Goal: Use online tool/utility

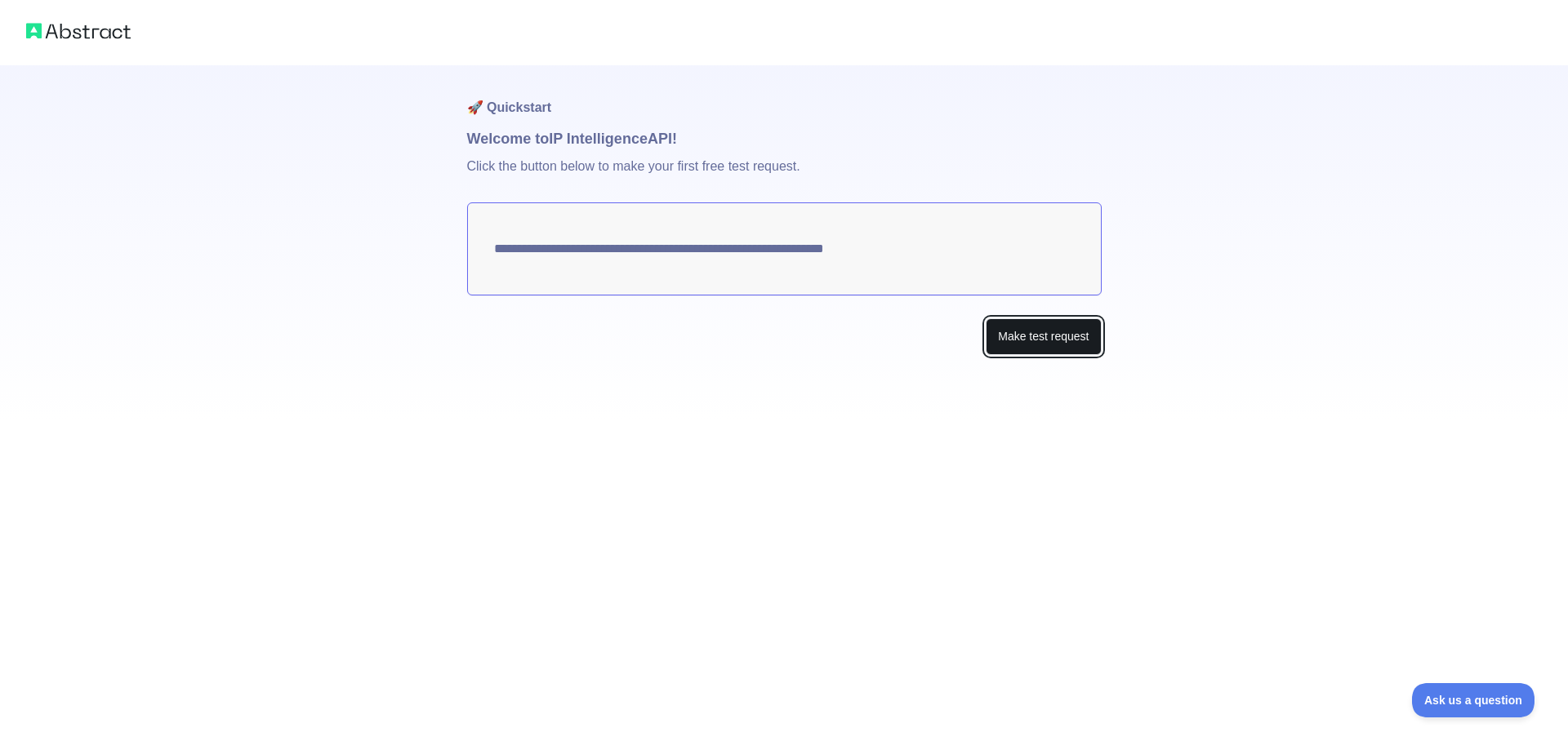
click at [1021, 332] on button "Make test request" at bounding box center [1043, 336] width 115 height 37
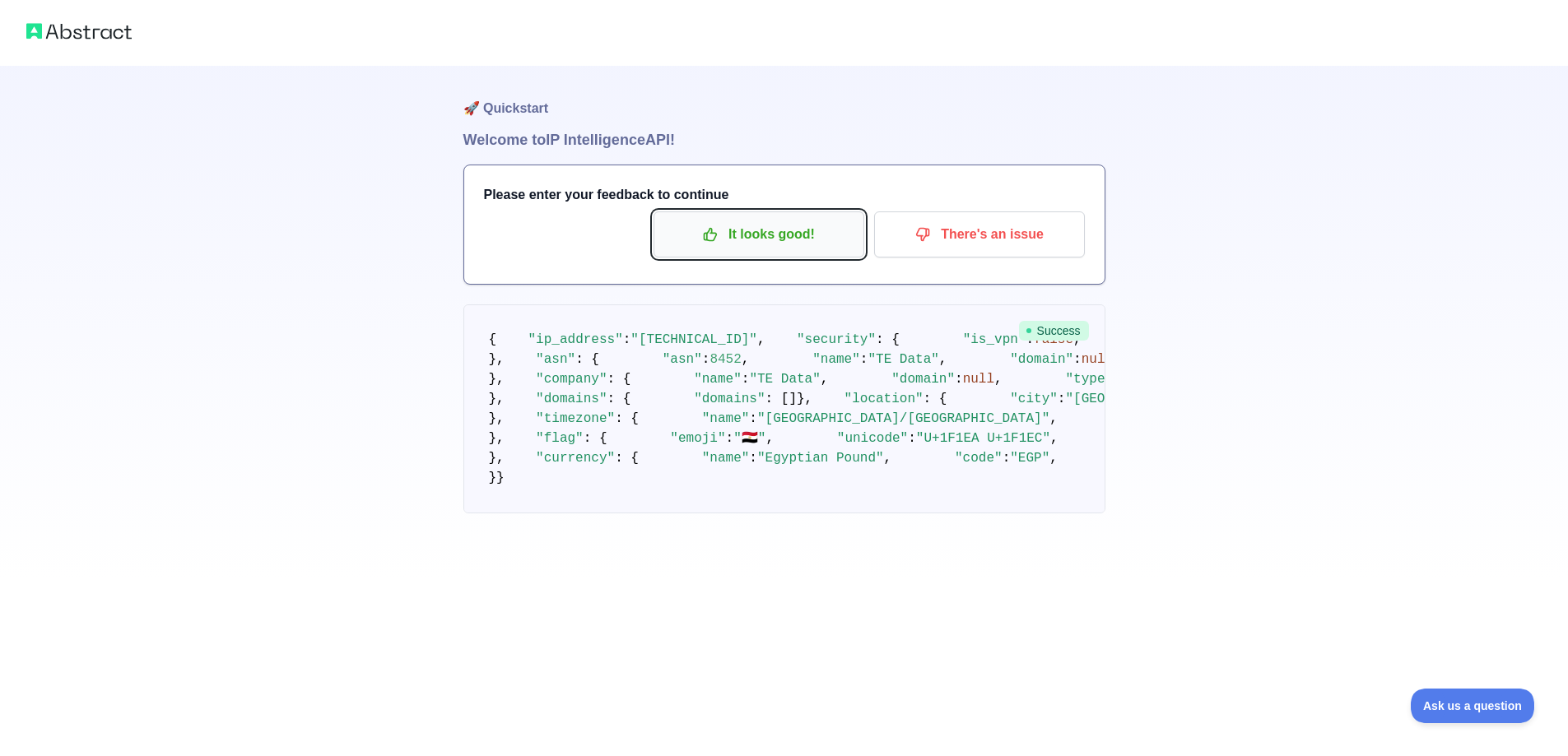
click at [794, 236] on p "It looks good!" at bounding box center [758, 234] width 186 height 28
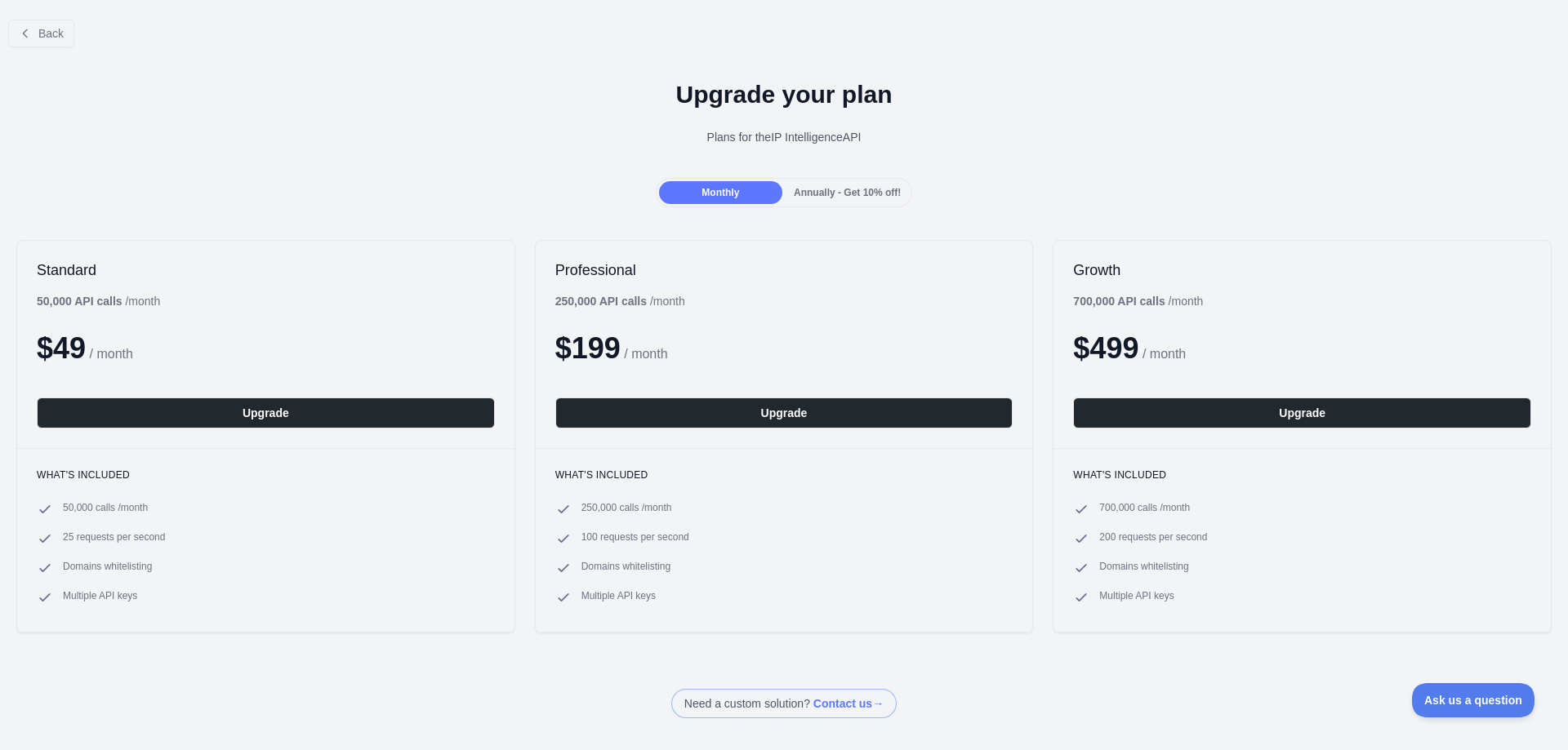
click at [58, 34] on div at bounding box center [784, 375] width 1568 height 750
click at [73, 37] on button "Back" at bounding box center [41, 33] width 66 height 28
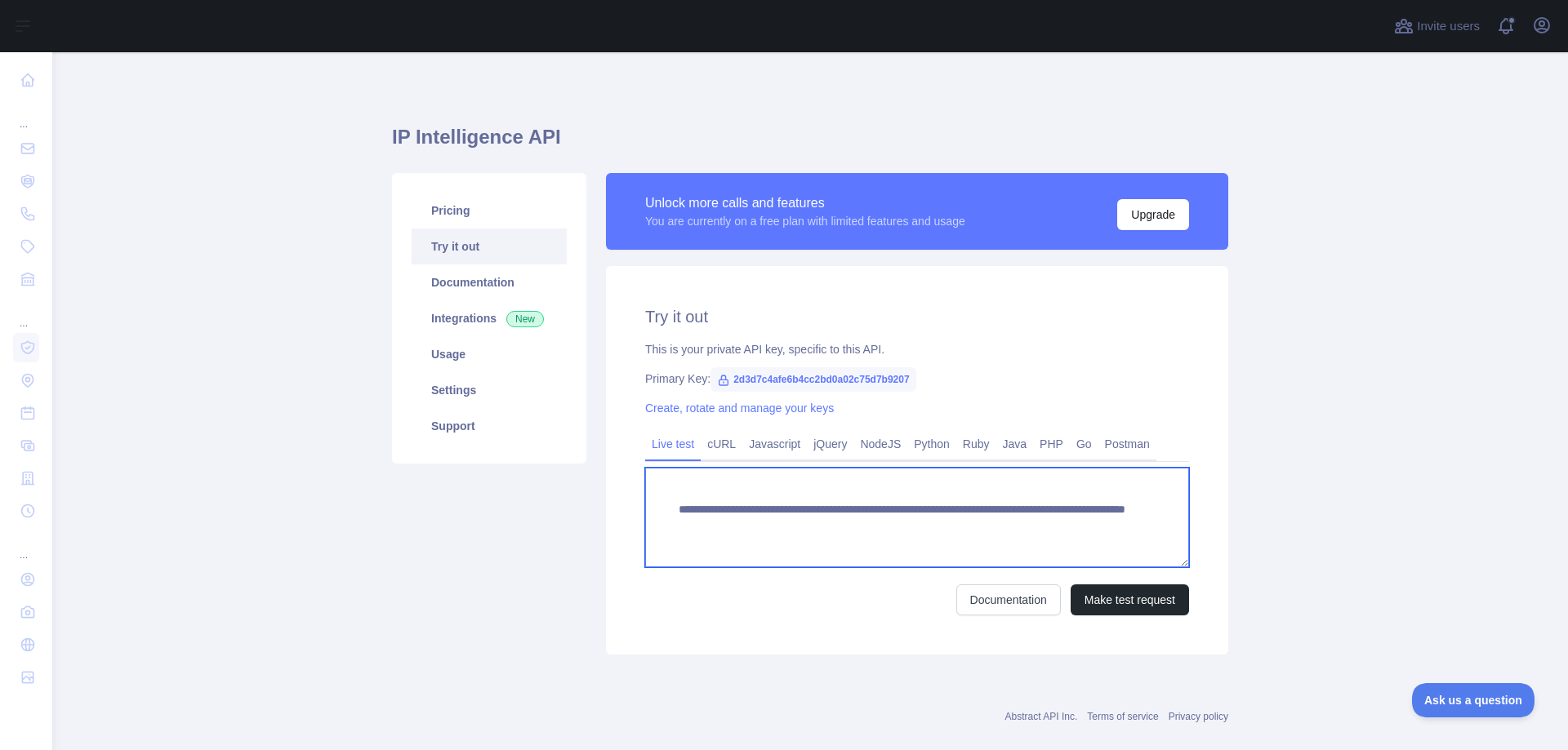
drag, startPoint x: 1066, startPoint y: 529, endPoint x: 979, endPoint y: 535, distance: 87.2
click at [979, 535] on textarea "**********" at bounding box center [917, 517] width 544 height 100
paste textarea "*"
type textarea "**********"
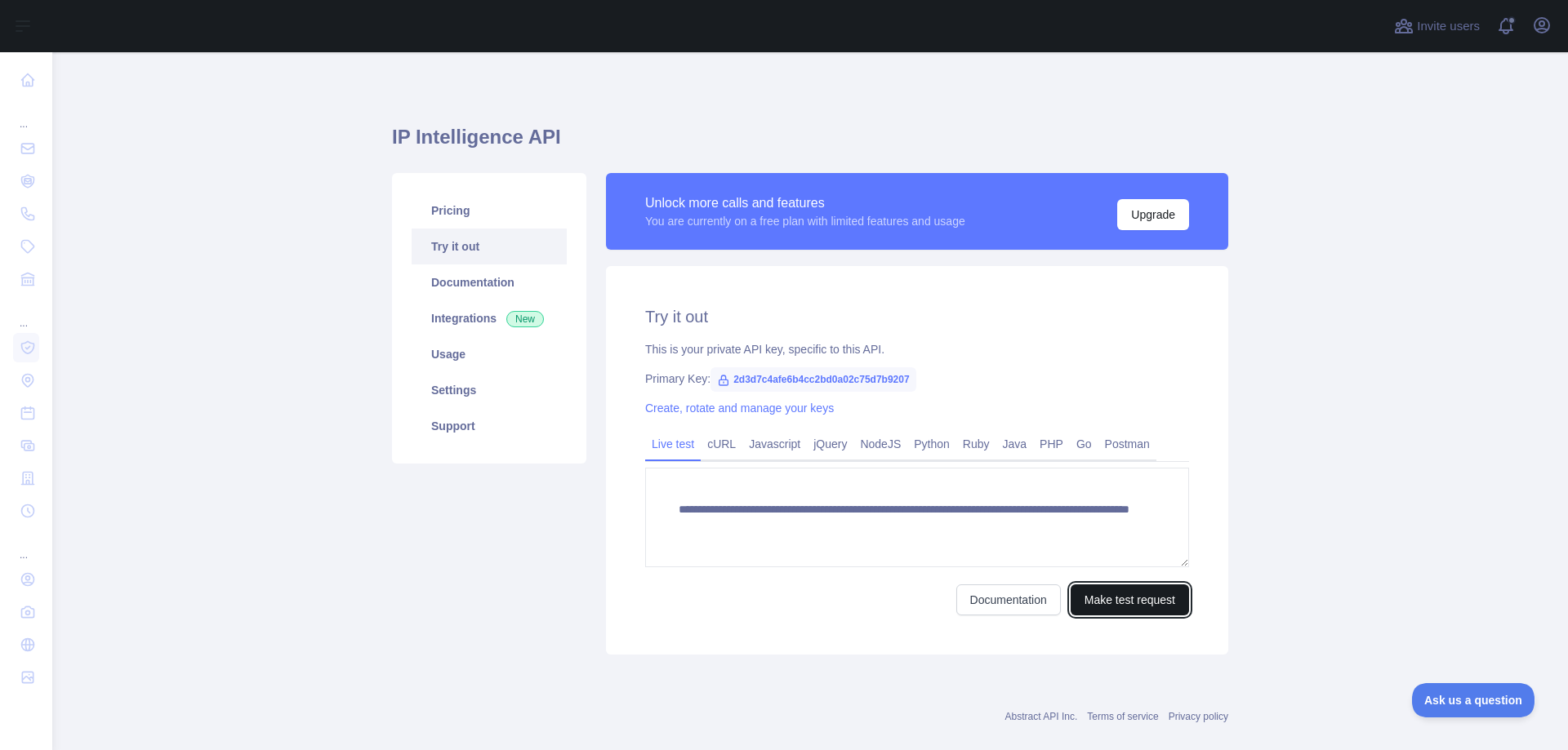
click at [1108, 594] on button "Make test request" at bounding box center [1129, 600] width 119 height 31
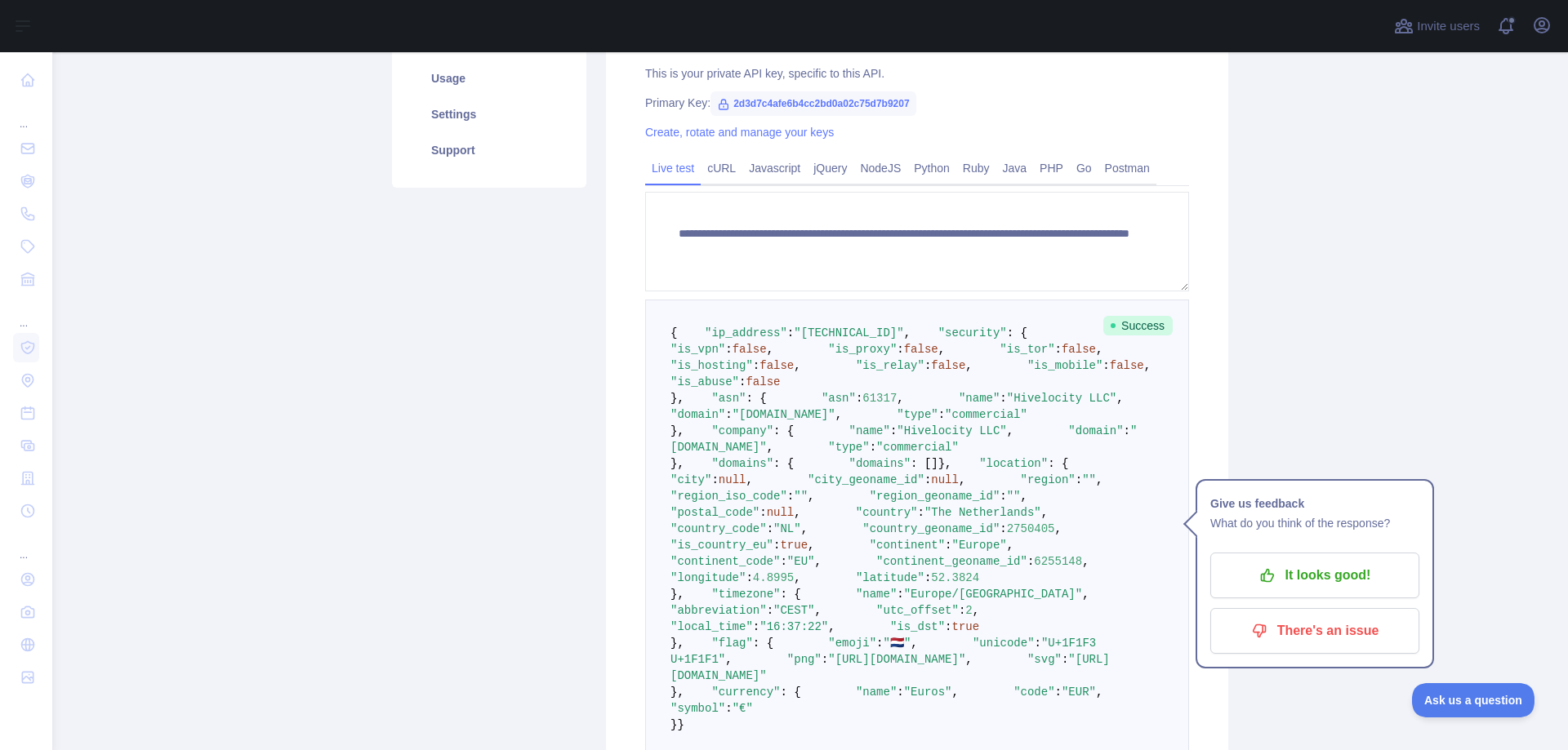
scroll to position [326, 0]
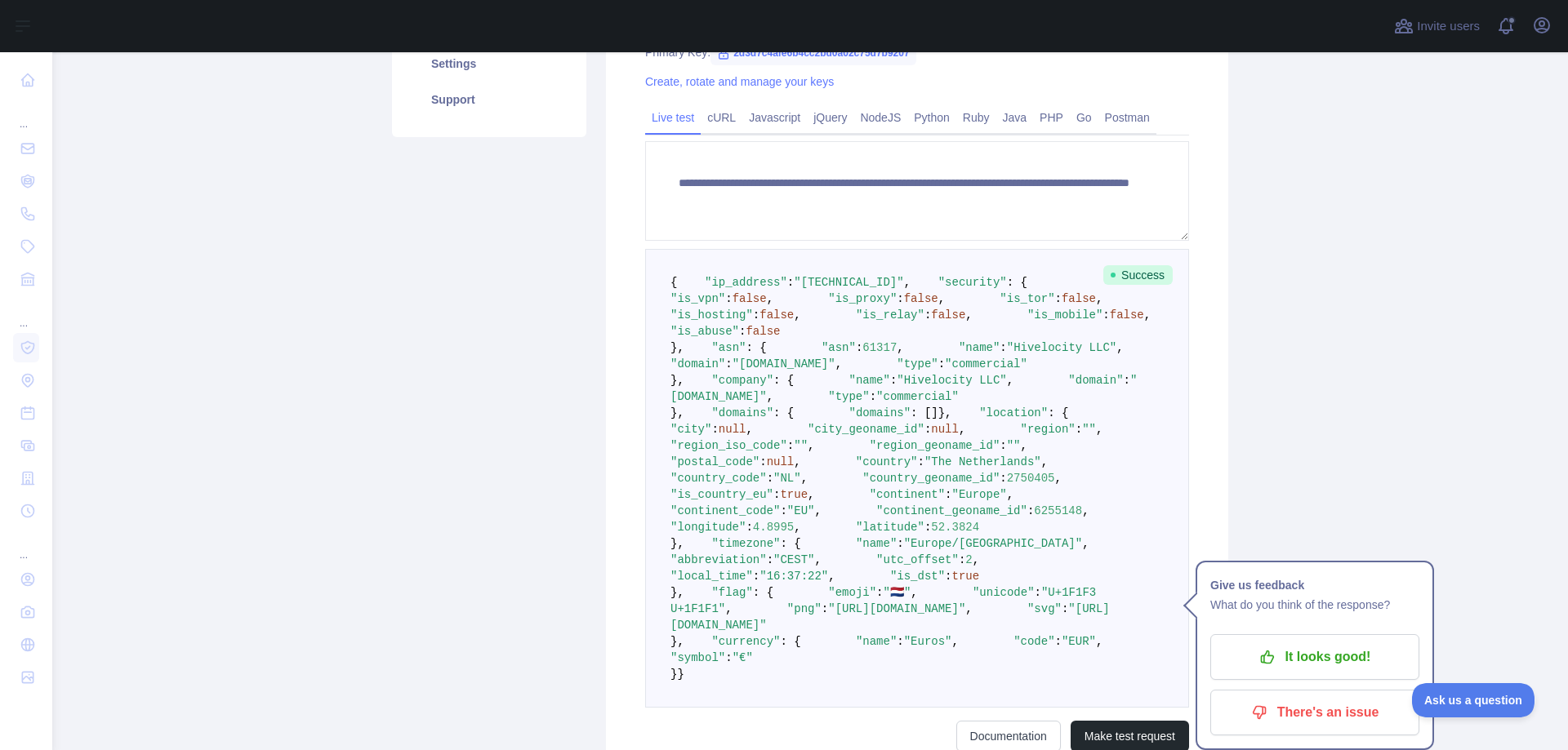
click at [1144, 322] on span "," at bounding box center [1147, 314] width 6 height 13
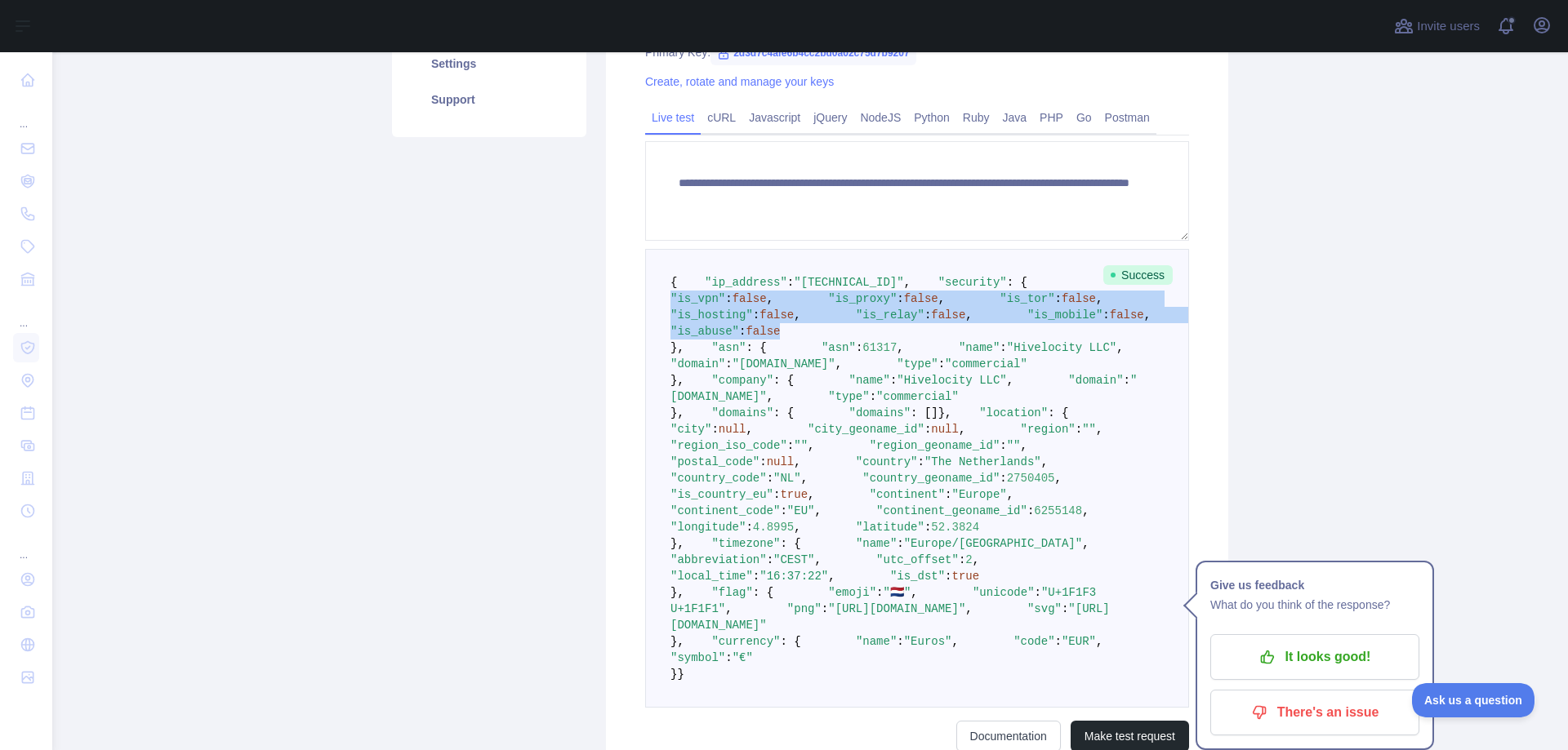
drag, startPoint x: 855, startPoint y: 432, endPoint x: 713, endPoint y: 338, distance: 170.3
click at [713, 338] on pre "{ "ip_address" : "[TECHNICAL_ID]" , "security" : { "is_vpn" : false , "is_proxy…" at bounding box center [917, 478] width 544 height 459
click at [780, 338] on span "false" at bounding box center [763, 331] width 34 height 13
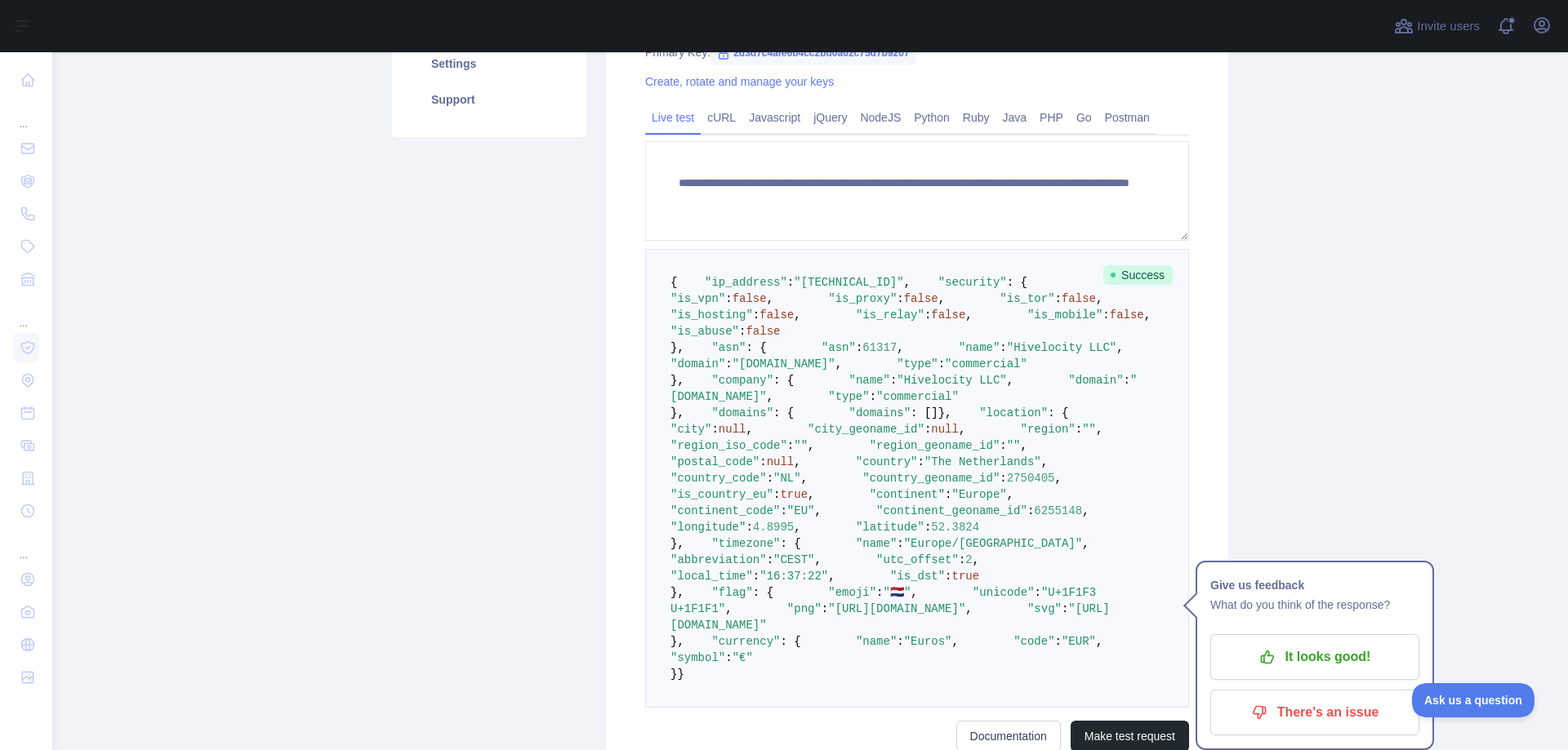
click at [1027, 322] on span ""is_mobile"" at bounding box center [1065, 314] width 75 height 13
click at [761, 419] on pre "{ "ip_address" : "[TECHNICAL_ID]" , "security" : { "is_vpn" : false , "is_proxy…" at bounding box center [917, 478] width 544 height 459
click at [999, 305] on span ""is_tor"" at bounding box center [1026, 298] width 55 height 13
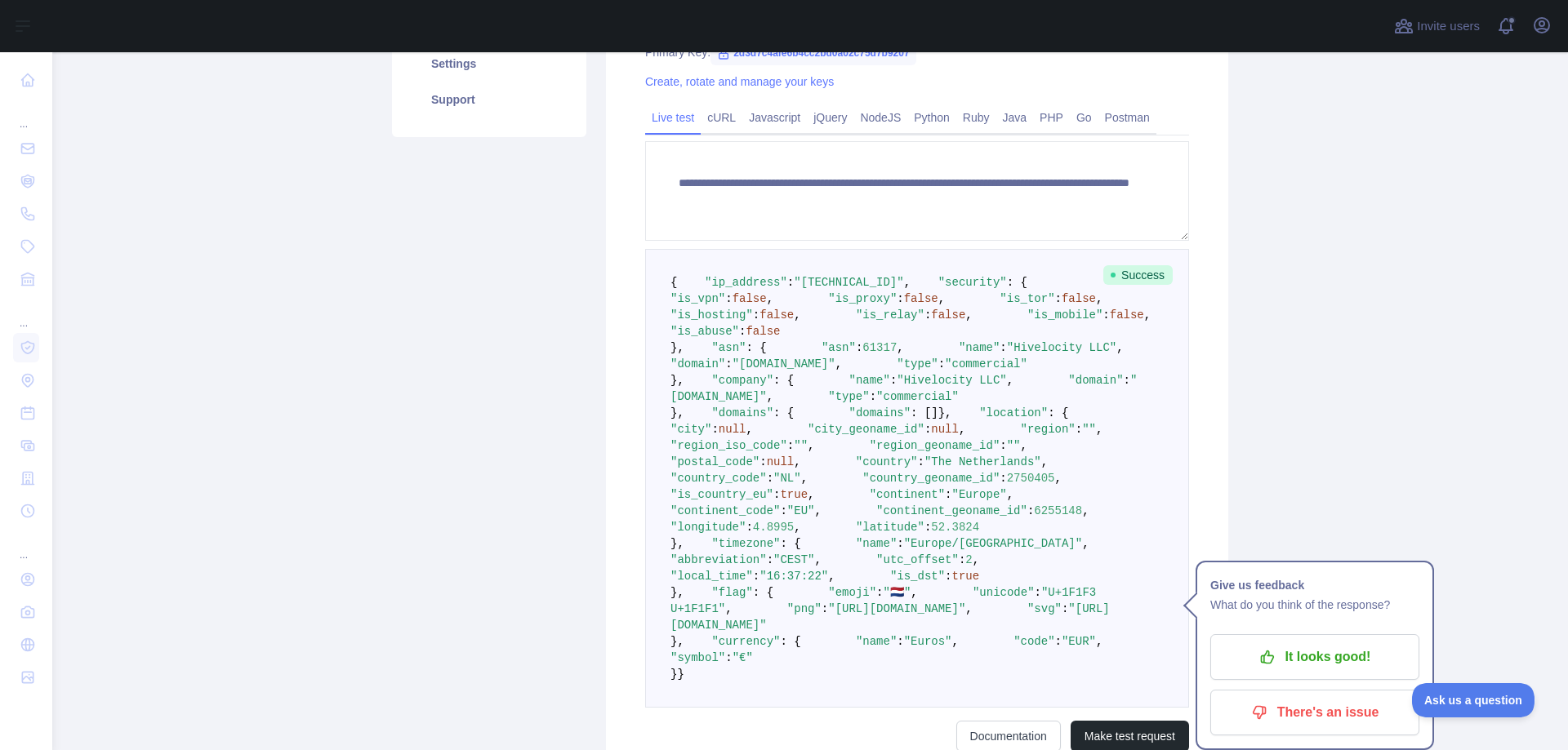
click at [828, 305] on span ""is_proxy"" at bounding box center [862, 298] width 68 height 13
click at [725, 305] on span ""is_vpn"" at bounding box center [697, 298] width 55 height 13
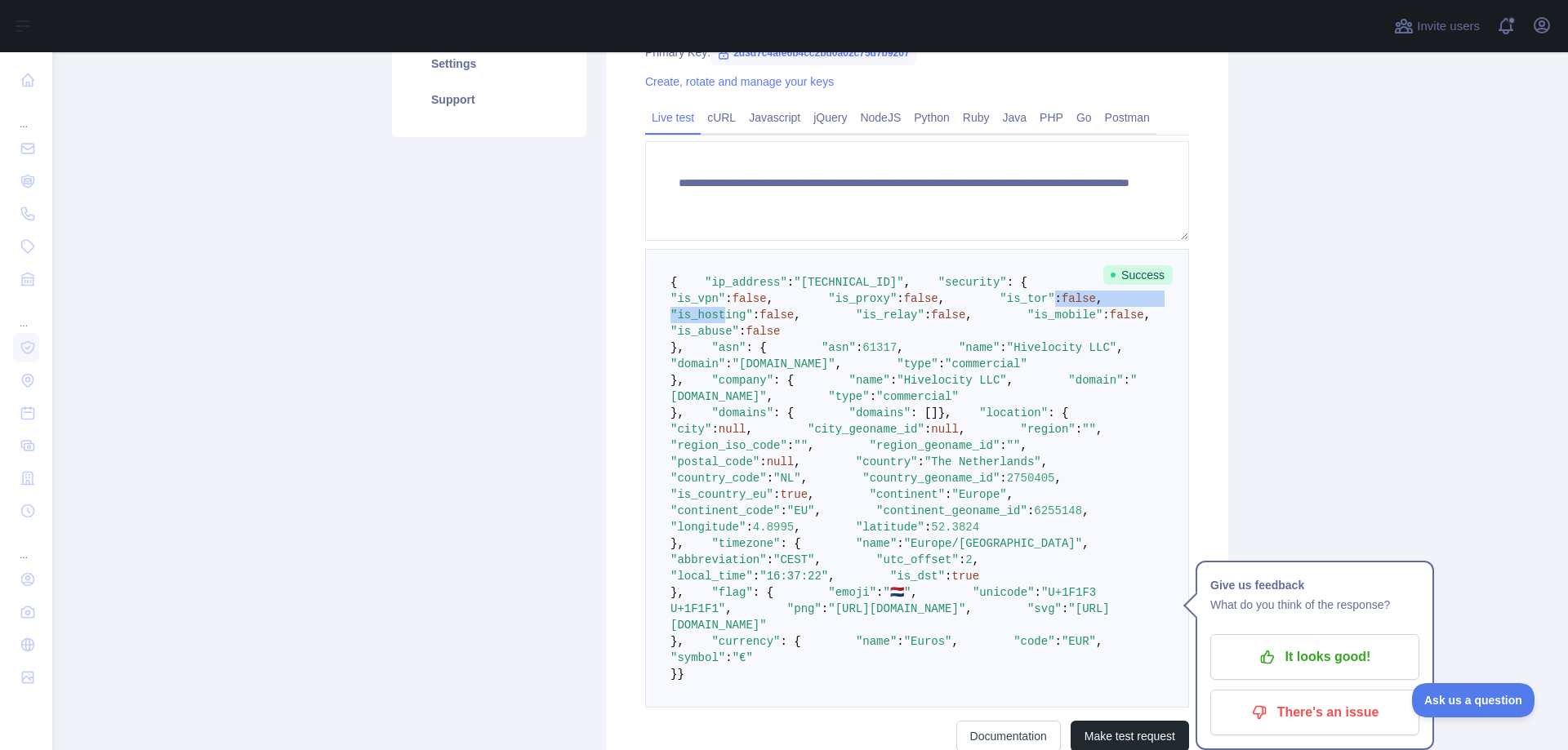
click at [766, 380] on pre "{ "ip_address" : "[TECHNICAL_ID]" , "security" : { "is_vpn" : false , "is_proxy…" at bounding box center [917, 478] width 544 height 459
click at [855, 322] on span ""is_relay"" at bounding box center [890, 314] width 68 height 13
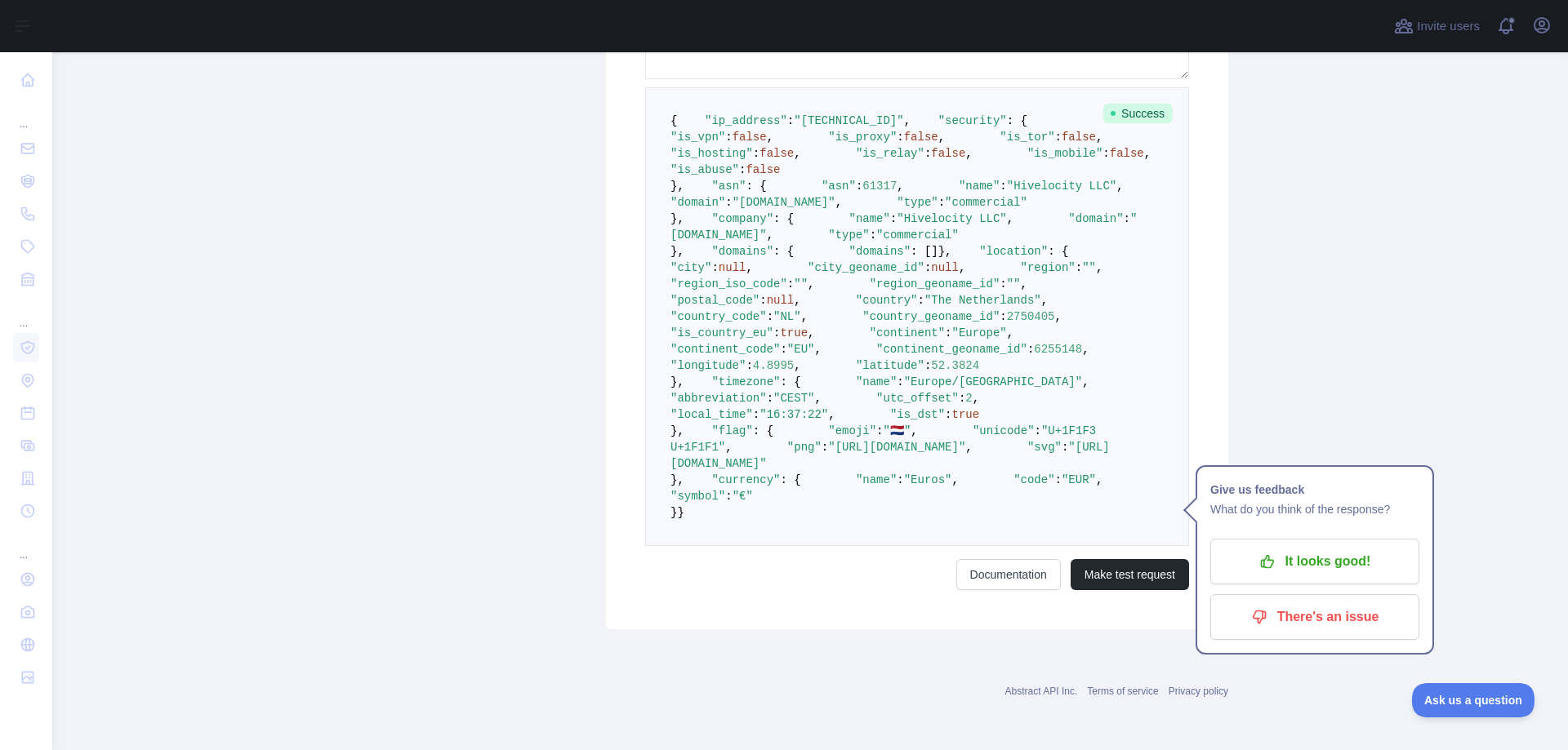
click at [801, 414] on pre "{ "ip_address" : "[TECHNICAL_ID]" , "security" : { "is_vpn" : false , "is_proxy…" at bounding box center [917, 316] width 544 height 459
click at [774, 405] on span ":" at bounding box center [769, 398] width 6 height 13
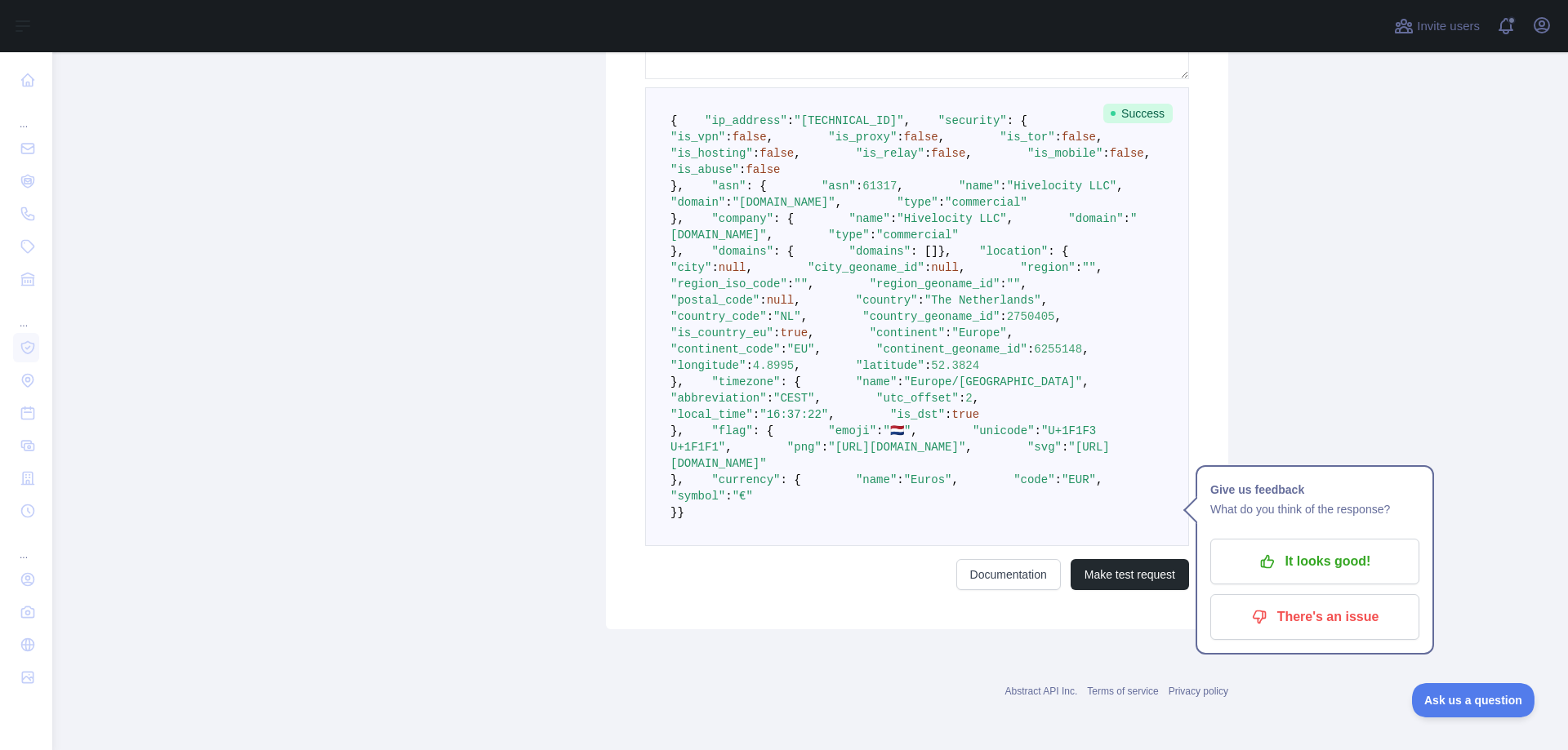
drag, startPoint x: 805, startPoint y: 422, endPoint x: 815, endPoint y: 400, distance: 24.2
click at [805, 421] on pre "{ "ip_address" : "[TECHNICAL_ID]" , "security" : { "is_vpn" : false , "is_proxy…" at bounding box center [917, 316] width 544 height 459
click at [815, 400] on pre "{ "ip_address" : "[TECHNICAL_ID]" , "security" : { "is_vpn" : false , "is_proxy…" at bounding box center [917, 316] width 544 height 459
click at [841, 421] on pre "{ "ip_address" : "[TECHNICAL_ID]" , "security" : { "is_vpn" : false , "is_proxy…" at bounding box center [917, 316] width 544 height 459
click at [841, 420] on pre "{ "ip_address" : "[TECHNICAL_ID]" , "security" : { "is_vpn" : false , "is_proxy…" at bounding box center [917, 316] width 544 height 459
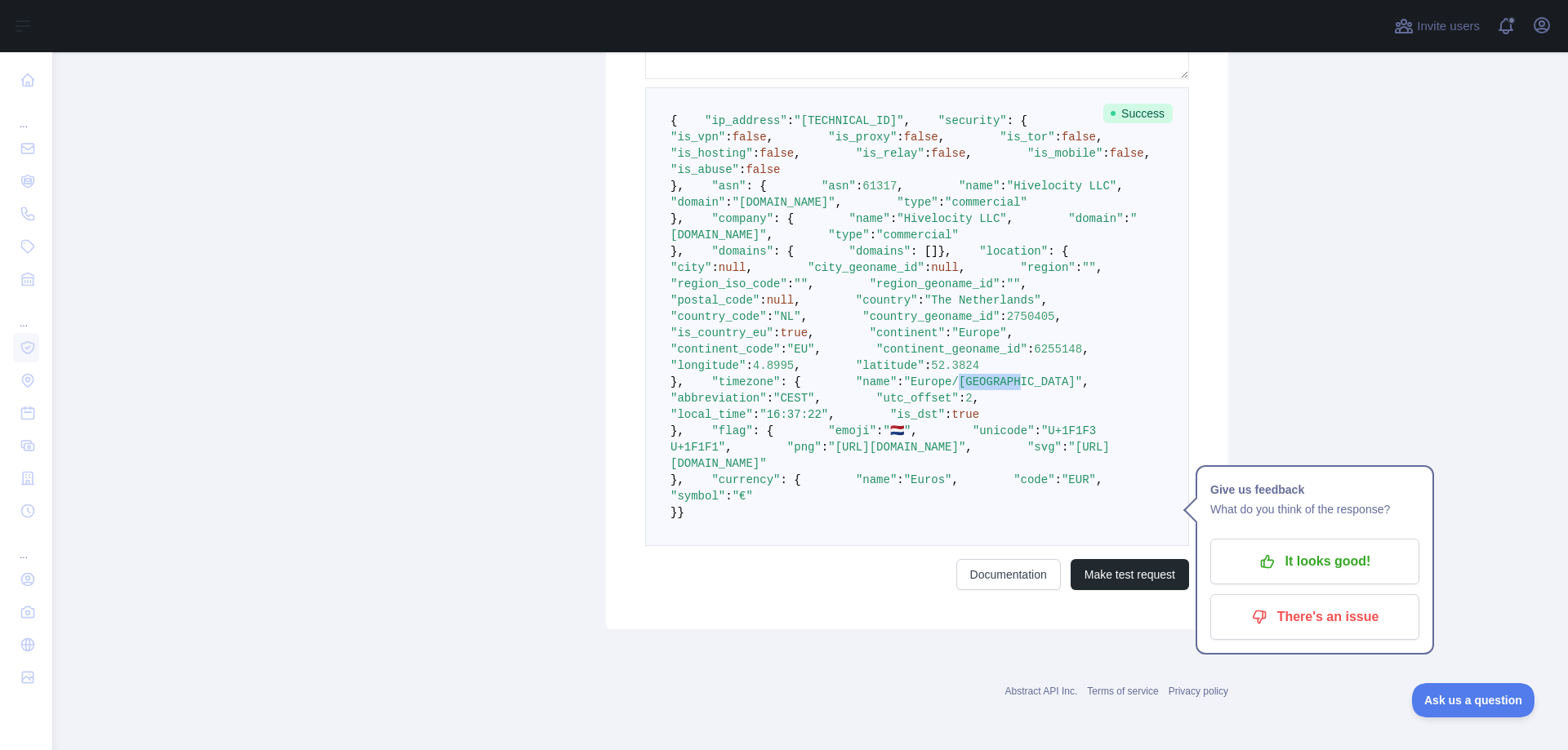
click at [846, 405] on pre "{ "ip_address" : "[TECHNICAL_ID]" , "security" : { "is_vpn" : false , "is_proxy…" at bounding box center [917, 316] width 544 height 459
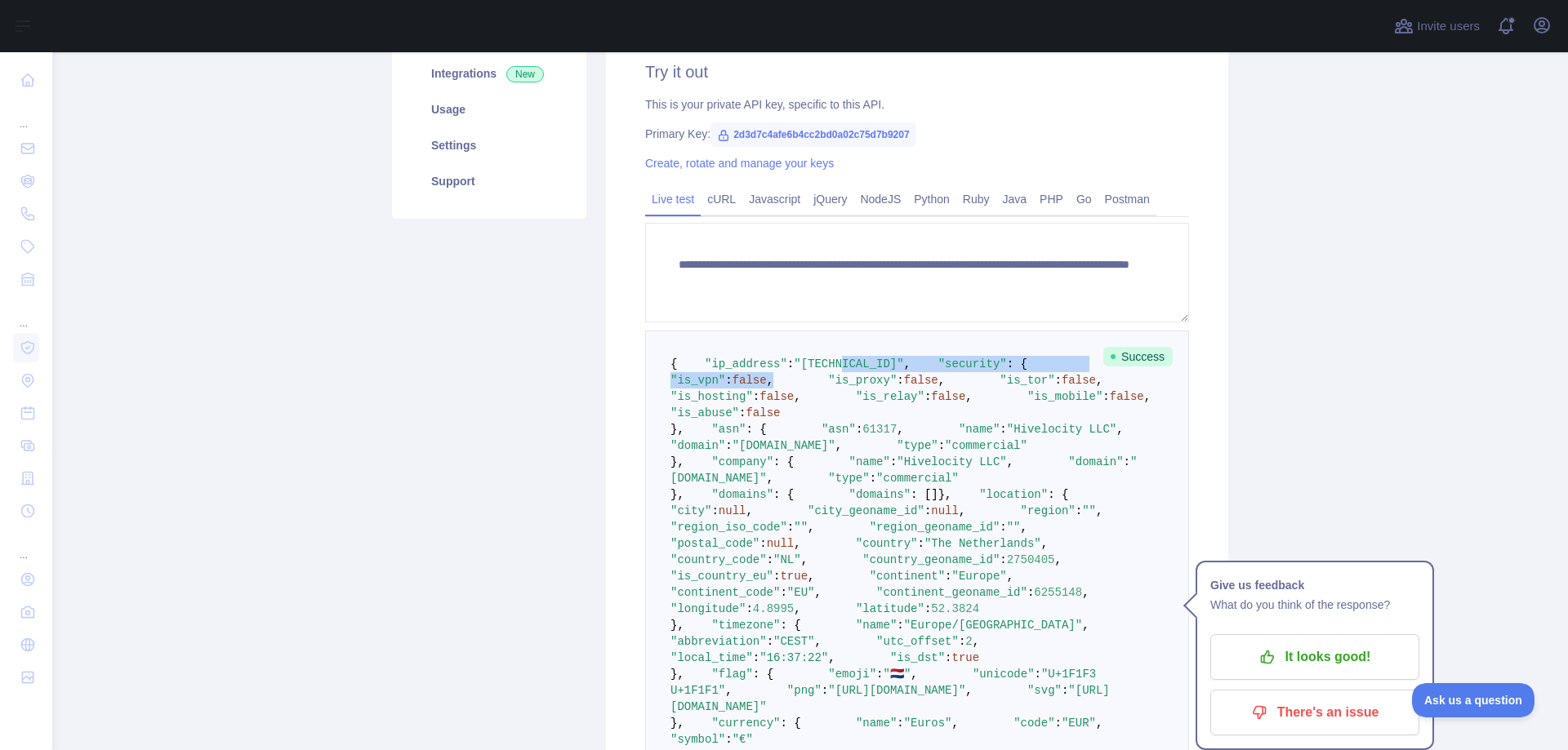
drag, startPoint x: 842, startPoint y: 429, endPoint x: 820, endPoint y: 380, distance: 53.7
click at [820, 380] on pre "{ "ip_address" : "[TECHNICAL_ID]" , "security" : { "is_vpn" : false , "is_proxy…" at bounding box center [917, 560] width 544 height 459
click at [820, 371] on span ""[TECHNICAL_ID]"" at bounding box center [848, 364] width 110 height 13
click at [828, 403] on pre "{ "ip_address" : "[TECHNICAL_ID]" , "security" : { "is_vpn" : false , "is_proxy…" at bounding box center [917, 560] width 544 height 459
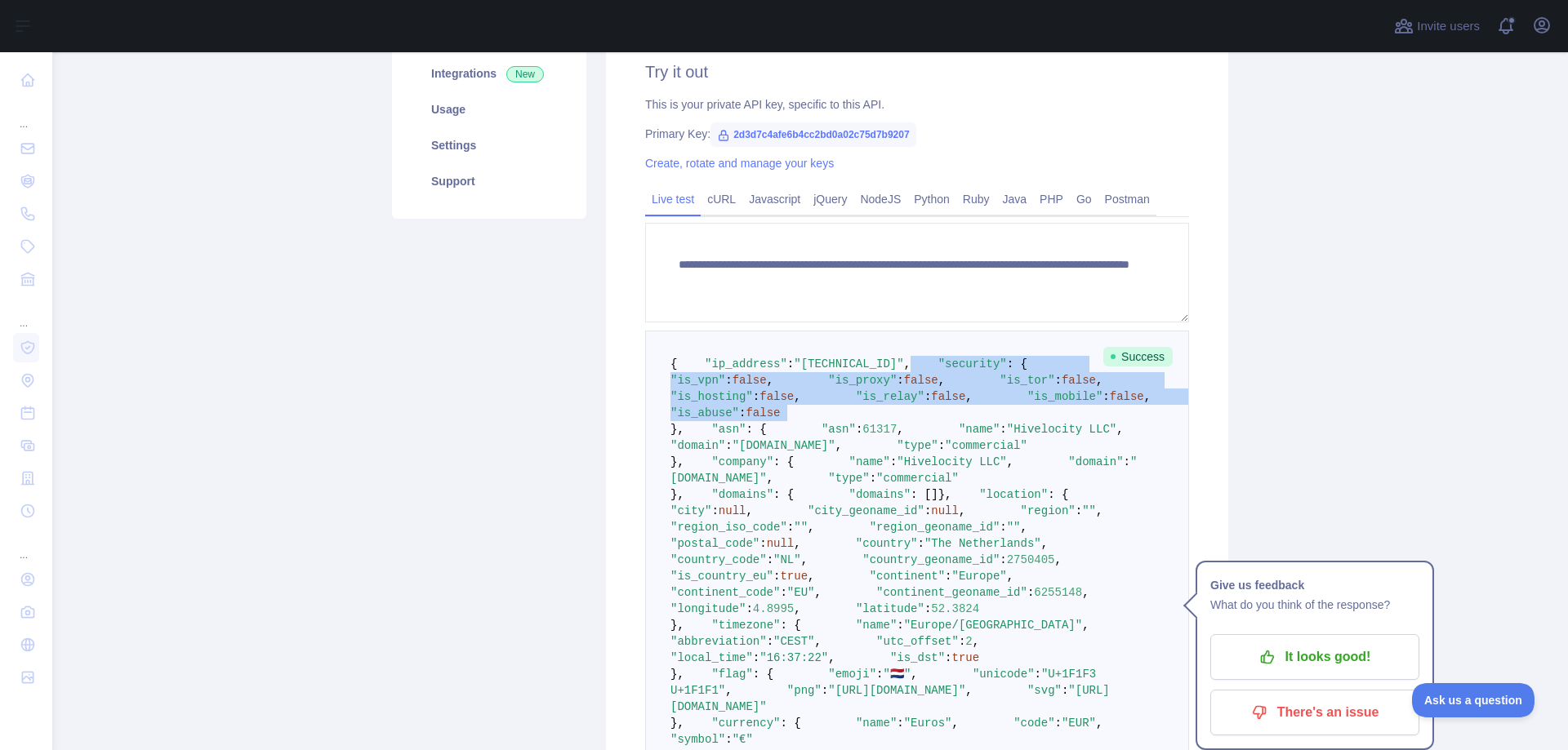
drag, startPoint x: 828, startPoint y: 403, endPoint x: 826, endPoint y: 510, distance: 107.0
click at [826, 510] on pre "{ "ip_address" : "[TECHNICAL_ID]" , "security" : { "is_vpn" : false , "is_proxy…" at bounding box center [917, 560] width 544 height 459
click at [766, 387] on span "false" at bounding box center [749, 380] width 34 height 13
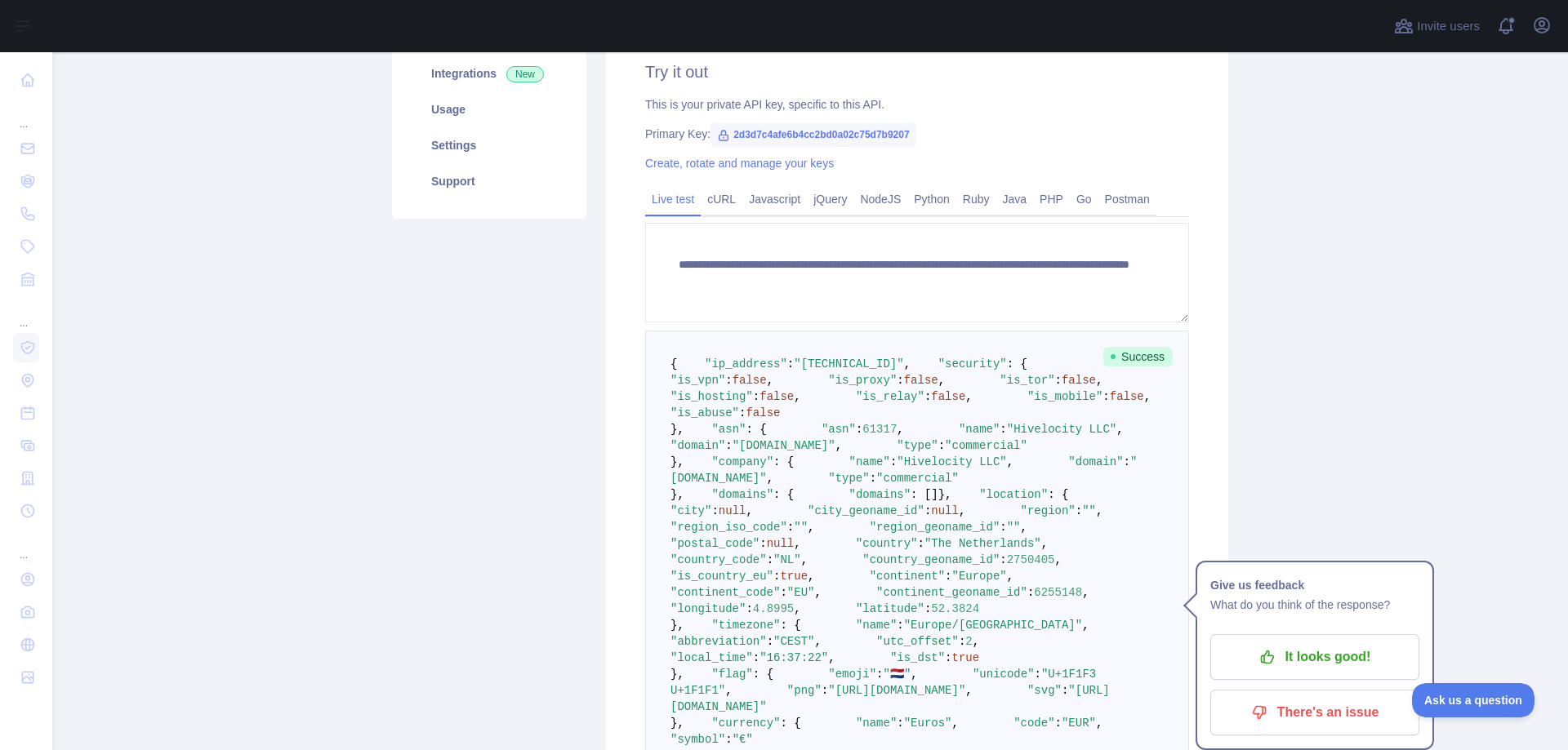
click at [790, 420] on pre "{ "ip_address" : "[TECHNICAL_ID]" , "security" : { "is_vpn" : false , "is_proxy…" at bounding box center [917, 560] width 544 height 459
